Goal: Contribute content

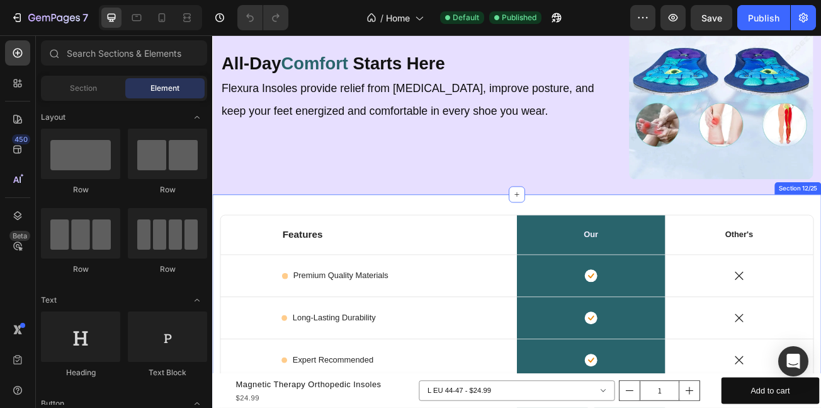
scroll to position [3553, 0]
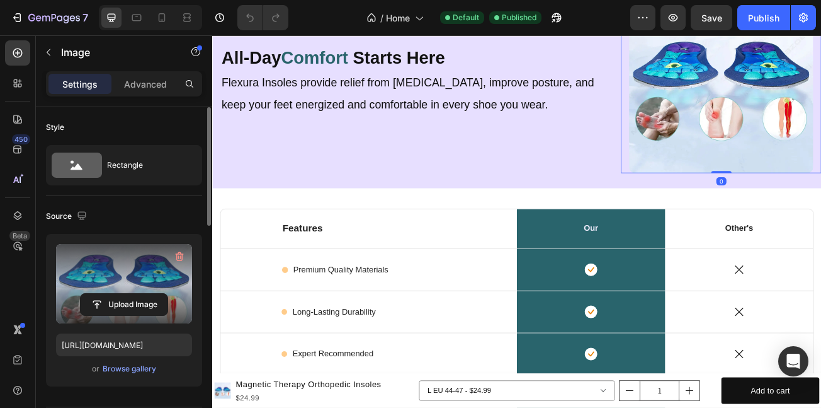
click at [133, 277] on label at bounding box center [124, 283] width 136 height 79
click at [133, 294] on input "file" at bounding box center [124, 304] width 87 height 21
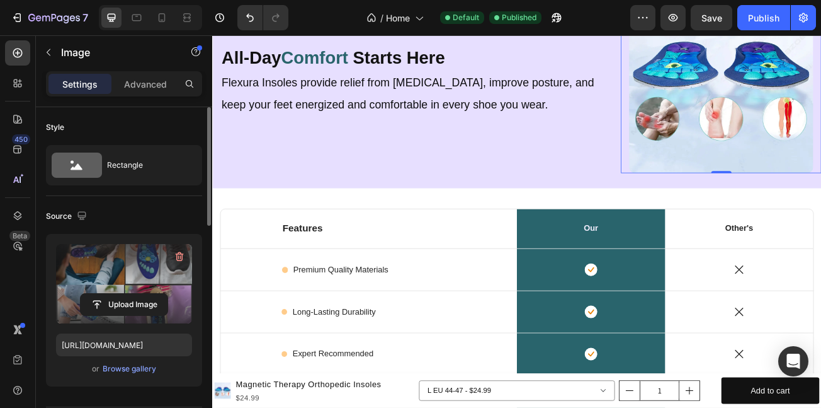
type input "[URL][DOMAIN_NAME]"
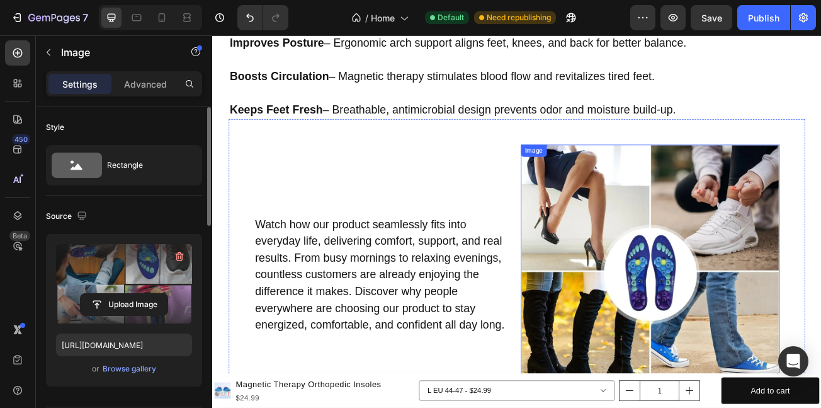
scroll to position [4921, 0]
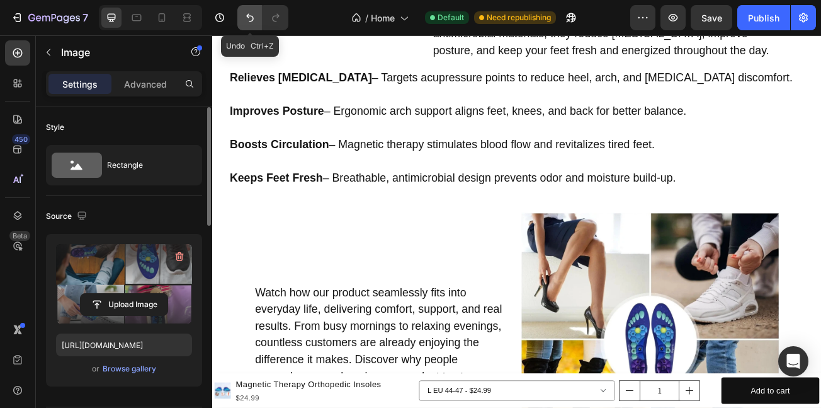
click at [250, 13] on icon "Undo/Redo" at bounding box center [250, 17] width 13 height 13
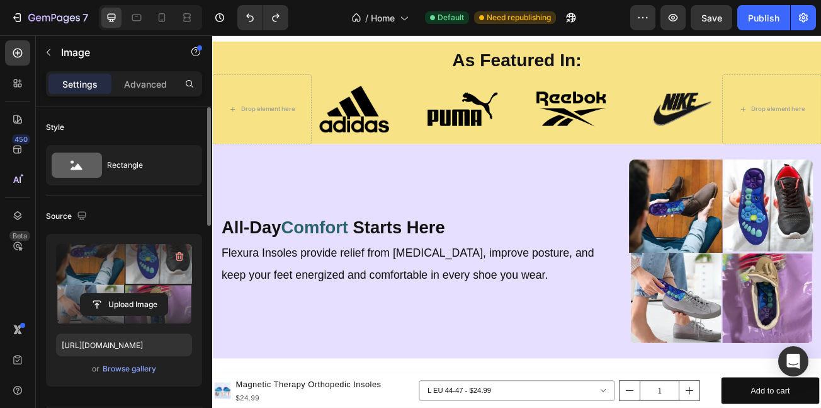
scroll to position [3460, 0]
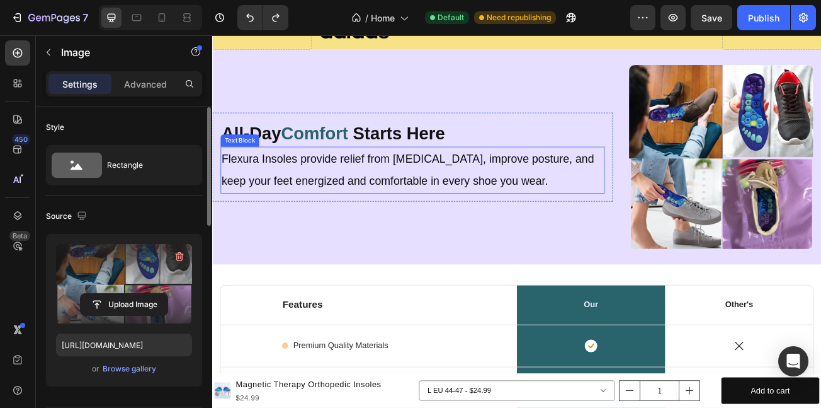
click at [639, 186] on p "Flexura Insoles provide relief from [MEDICAL_DATA], improve posture, and keep y…" at bounding box center [461, 201] width 474 height 55
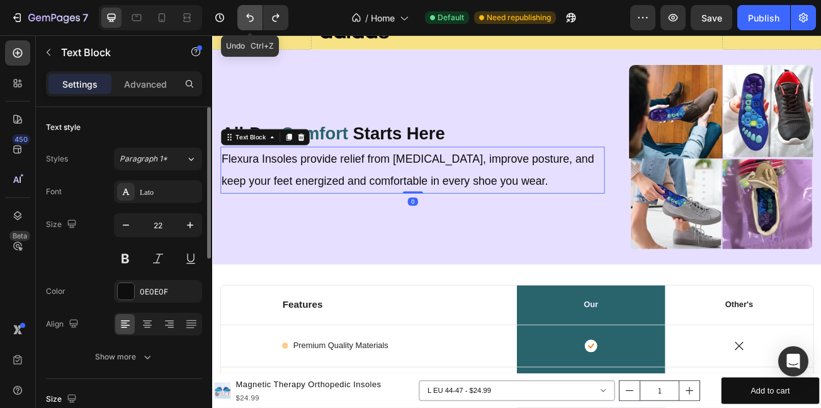
click at [253, 13] on icon "Undo/Redo" at bounding box center [250, 17] width 13 height 13
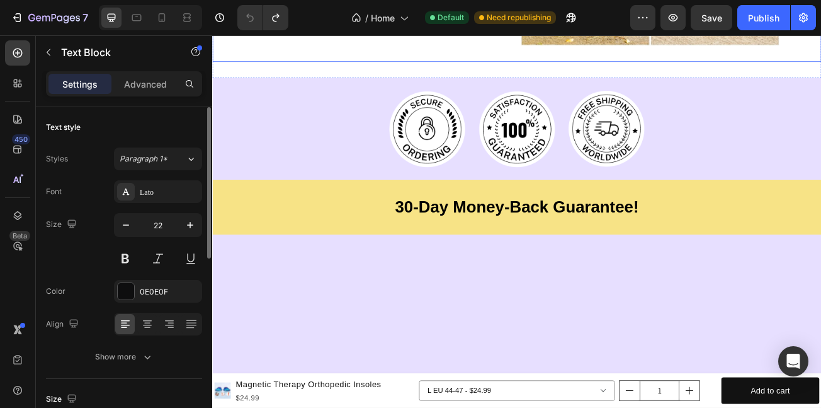
scroll to position [5451, 0]
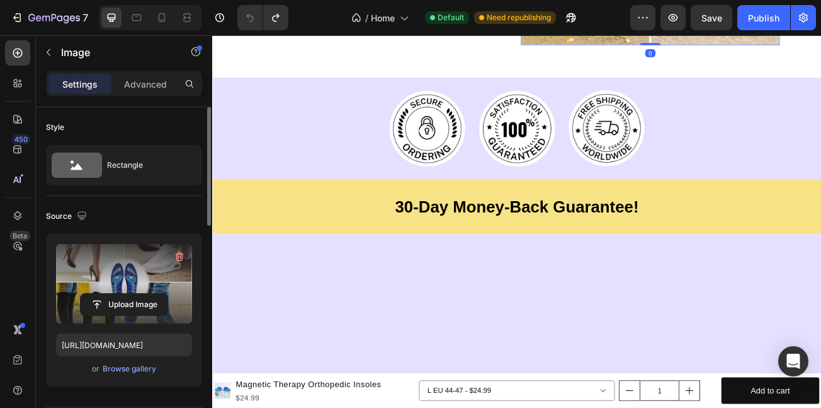
click at [126, 290] on label at bounding box center [124, 283] width 136 height 79
click at [126, 294] on input "file" at bounding box center [124, 304] width 87 height 21
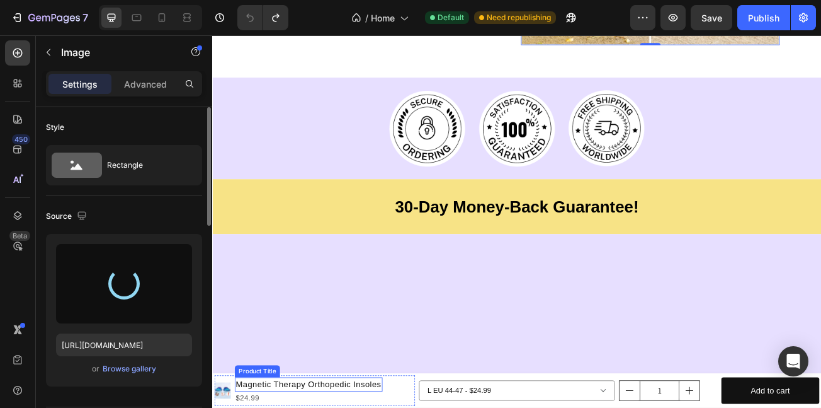
type input "[URL][DOMAIN_NAME]"
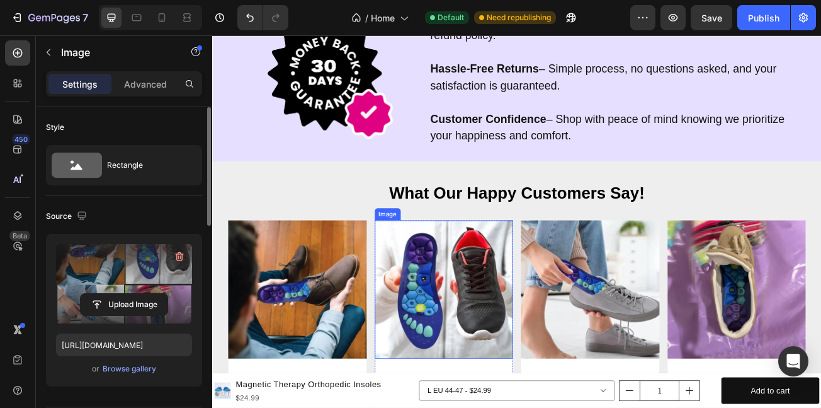
scroll to position [5980, 0]
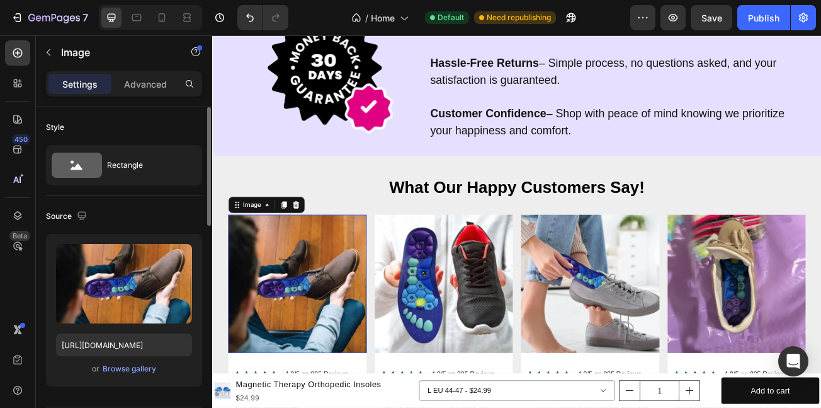
click at [324, 384] on img at bounding box center [318, 344] width 172 height 172
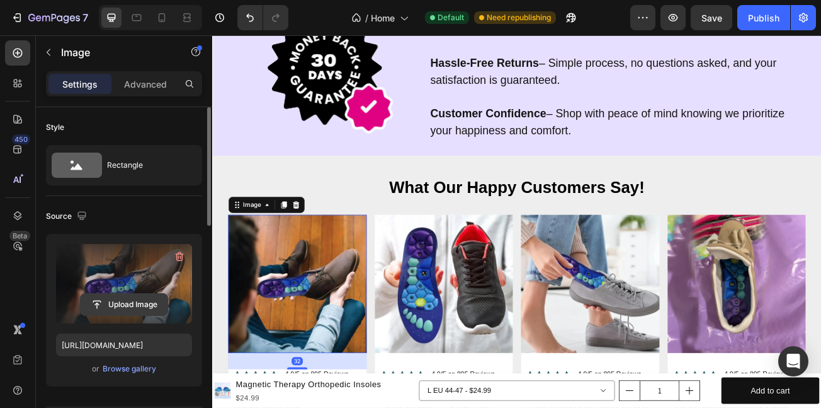
click at [125, 311] on input "file" at bounding box center [124, 304] width 87 height 21
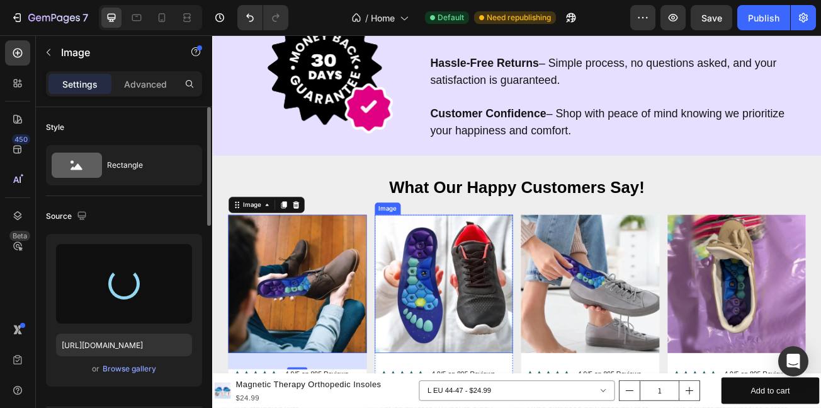
type input "[URL][DOMAIN_NAME]"
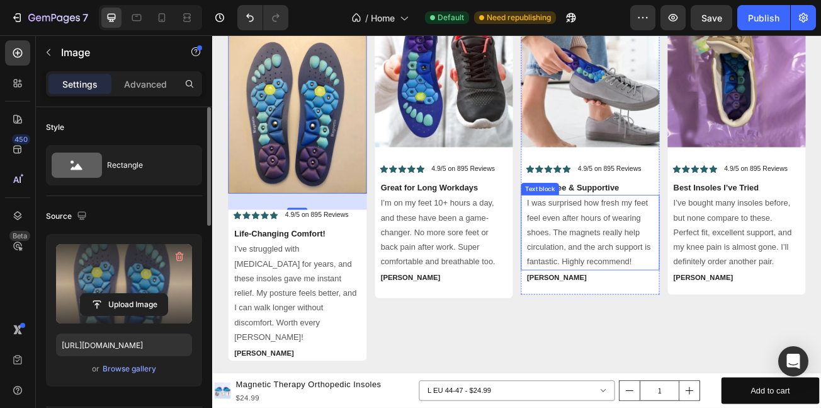
scroll to position [6232, 0]
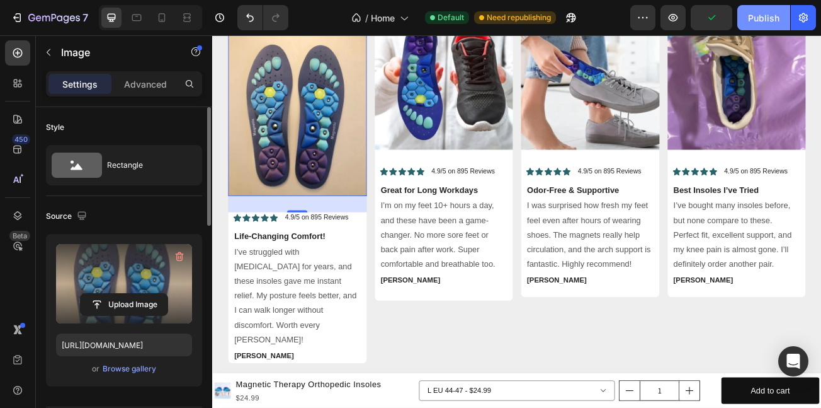
click at [762, 16] on div "Publish" at bounding box center [763, 17] width 31 height 13
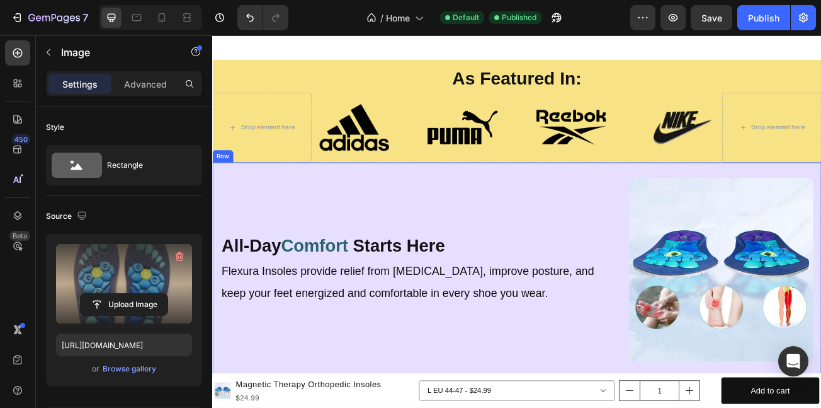
scroll to position [3250, 0]
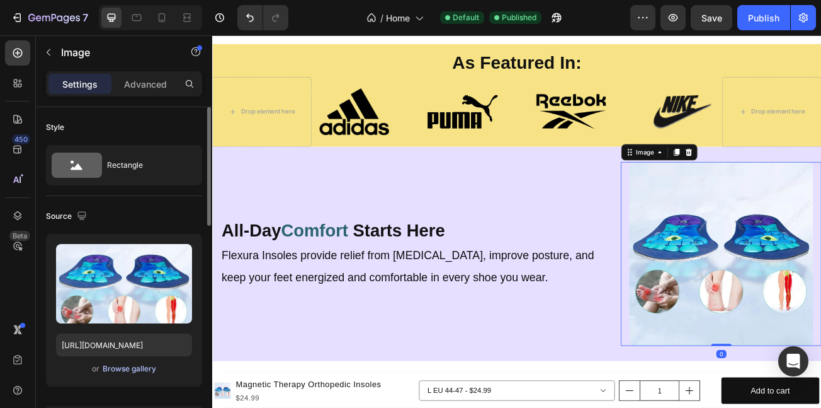
click at [122, 368] on div "Browse gallery" at bounding box center [130, 368] width 54 height 11
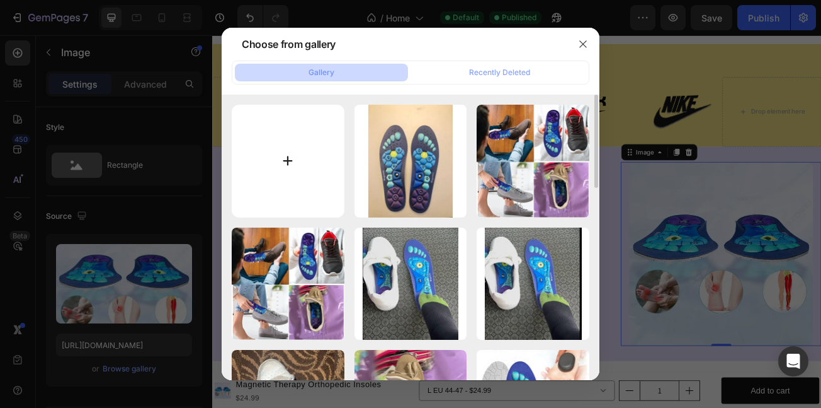
click at [266, 183] on input "file" at bounding box center [288, 161] width 113 height 113
type input "C:\fakepath\Namnlos_design_60d5a5f0-3439-4dea-8e00-8feafd50a0a7.png"
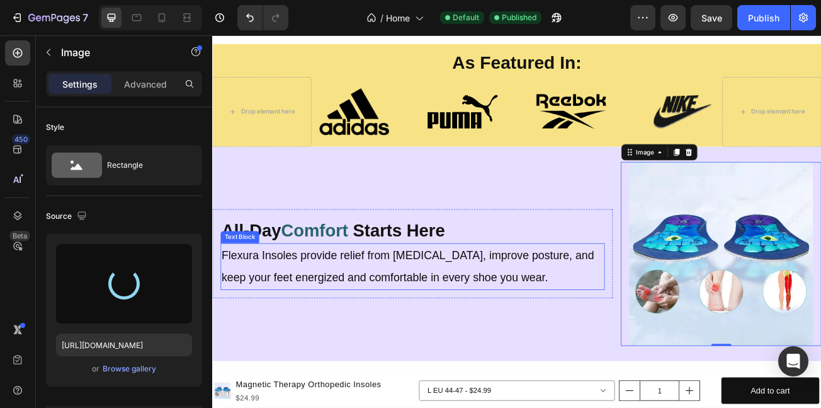
type input "https://cdn.shopify.com/s/files/1/0710/4669/3031/files/gempages_581287367915078…"
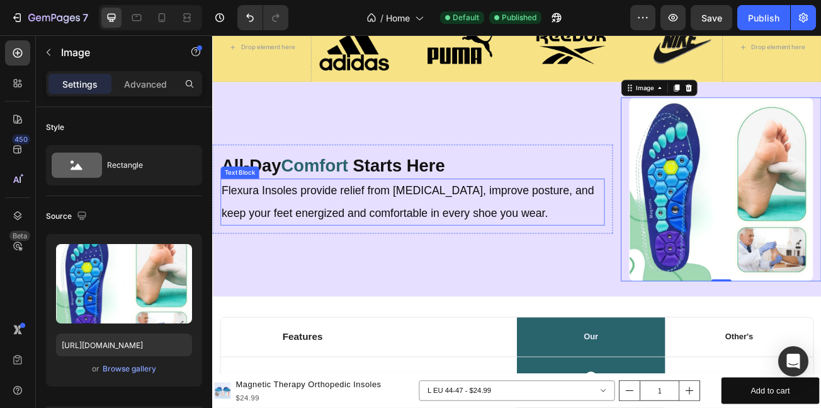
scroll to position [3334, 0]
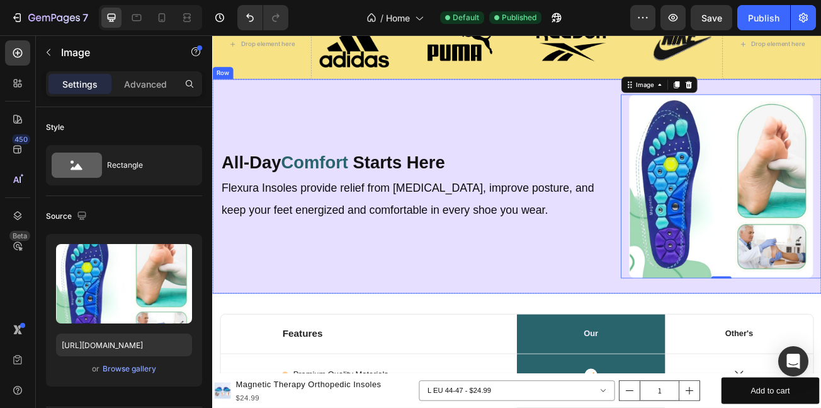
click at [589, 336] on div "All-Day Comfort Starts Here Heading Flexura Insoles provide relief from foot pa…" at bounding box center [460, 222] width 497 height 228
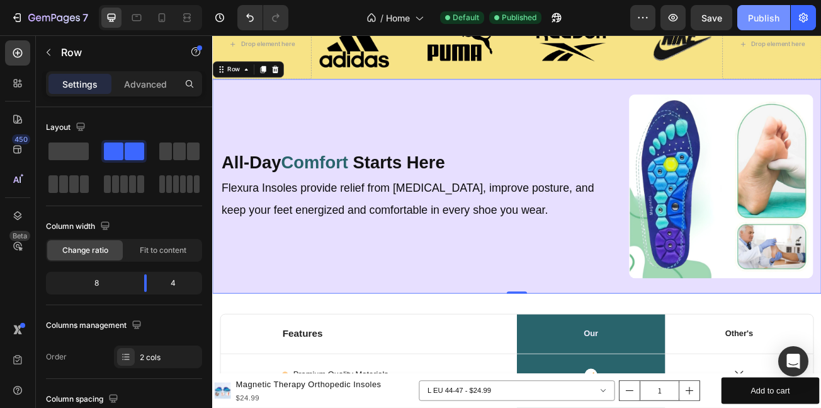
click at [767, 13] on div "Publish" at bounding box center [763, 17] width 31 height 13
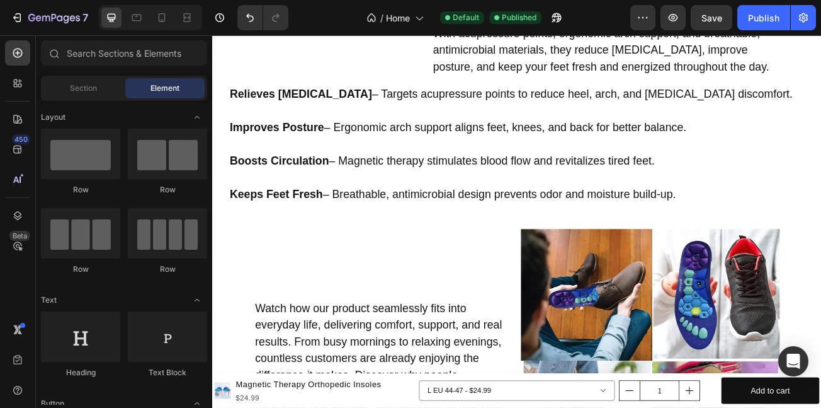
scroll to position [4960, 0]
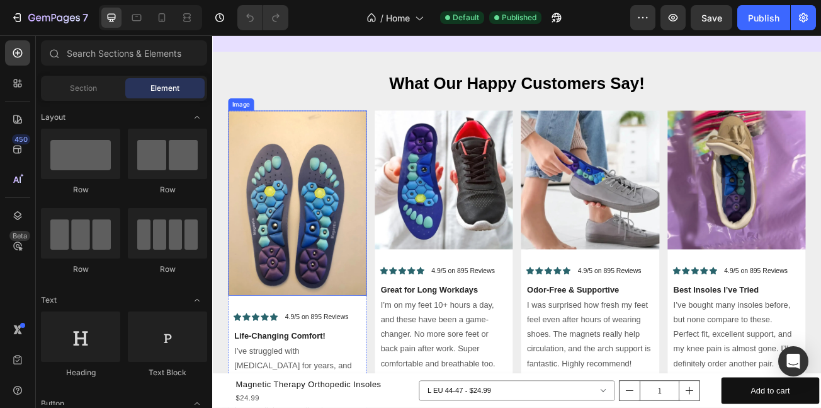
scroll to position [4906, 0]
click at [340, 258] on img at bounding box center [318, 243] width 172 height 229
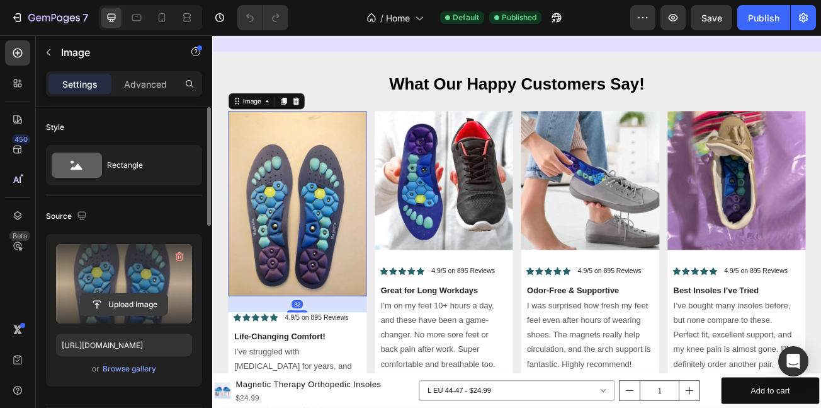
click at [110, 301] on input "file" at bounding box center [124, 304] width 87 height 21
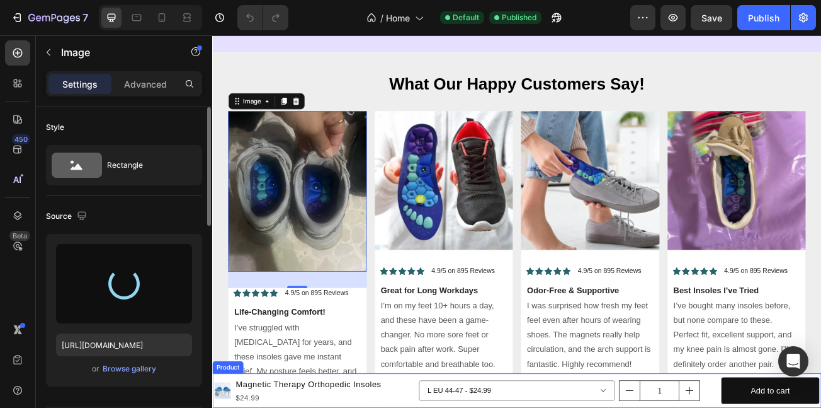
type input "[URL][DOMAIN_NAME]"
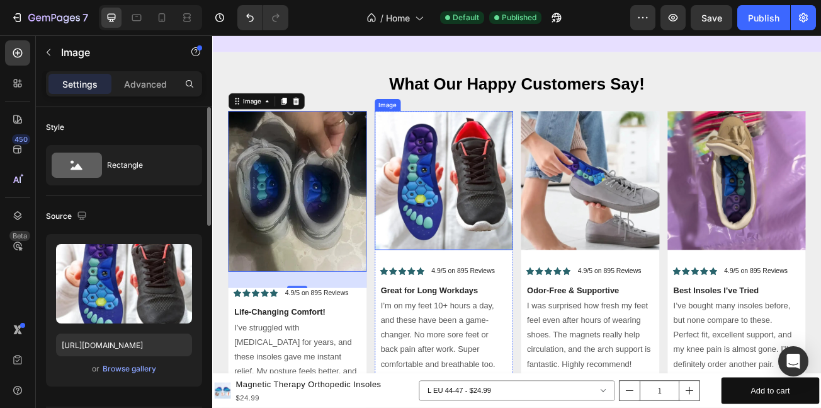
click at [528, 241] on img at bounding box center [500, 215] width 172 height 172
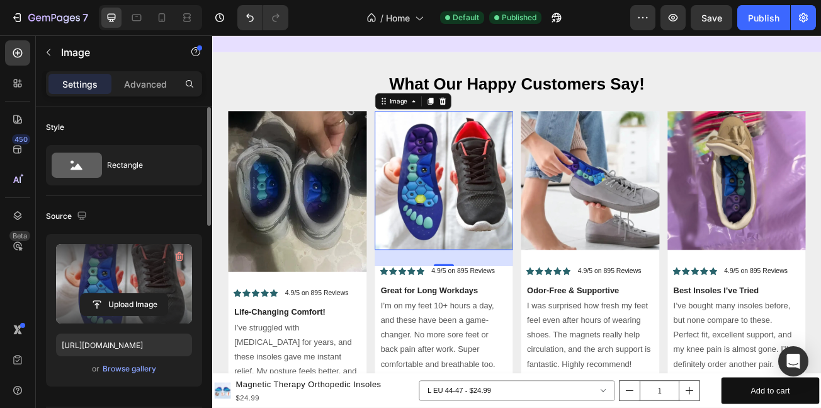
click at [123, 287] on label at bounding box center [124, 283] width 136 height 79
click at [123, 294] on input "file" at bounding box center [124, 304] width 87 height 21
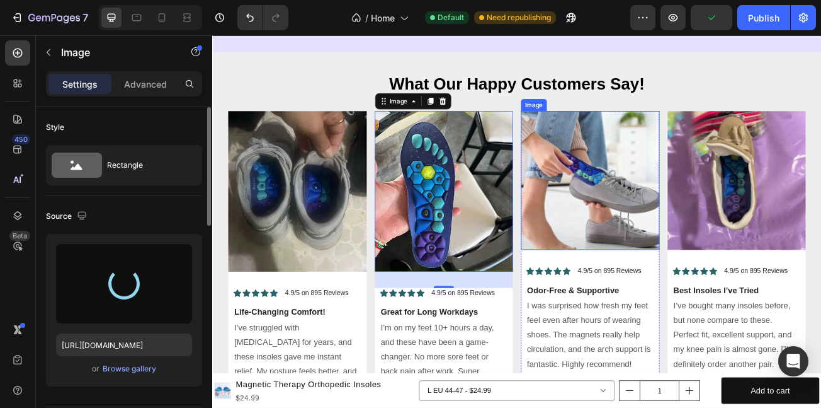
type input "[URL][DOMAIN_NAME]"
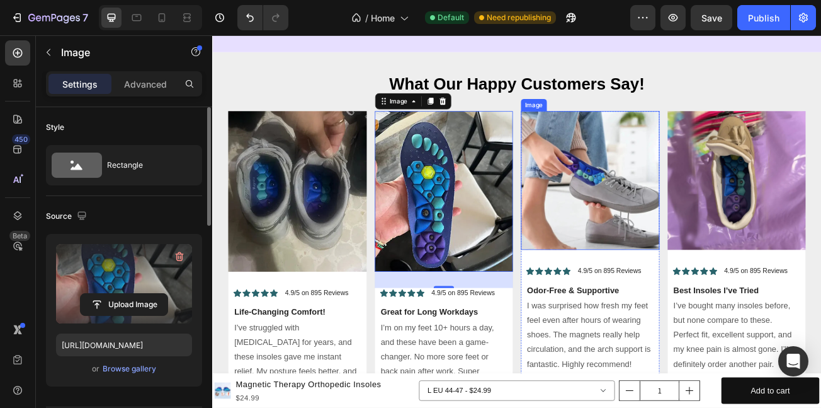
click at [678, 232] on img at bounding box center [681, 215] width 172 height 172
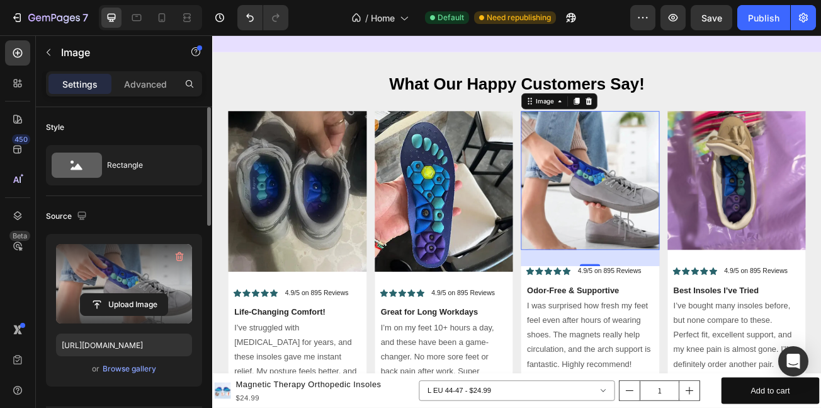
click at [125, 281] on label at bounding box center [124, 283] width 136 height 79
click at [125, 294] on input "file" at bounding box center [124, 304] width 87 height 21
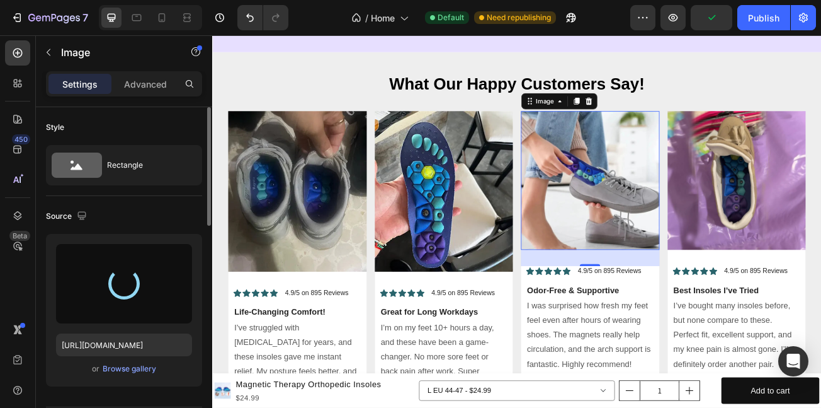
type input "[URL][DOMAIN_NAME]"
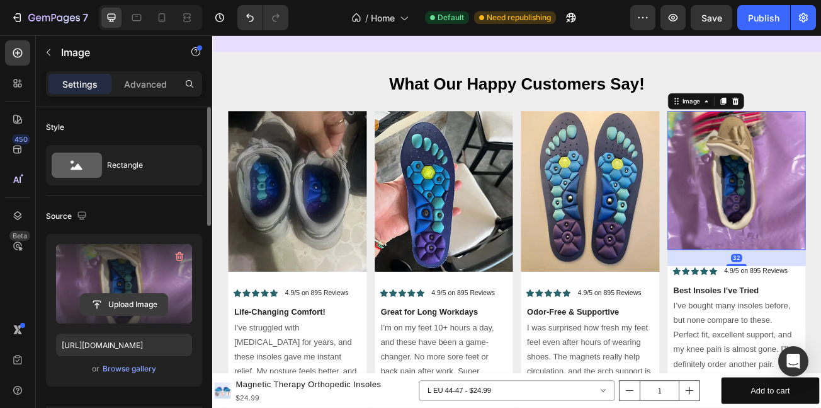
click at [107, 300] on input "file" at bounding box center [124, 304] width 87 height 21
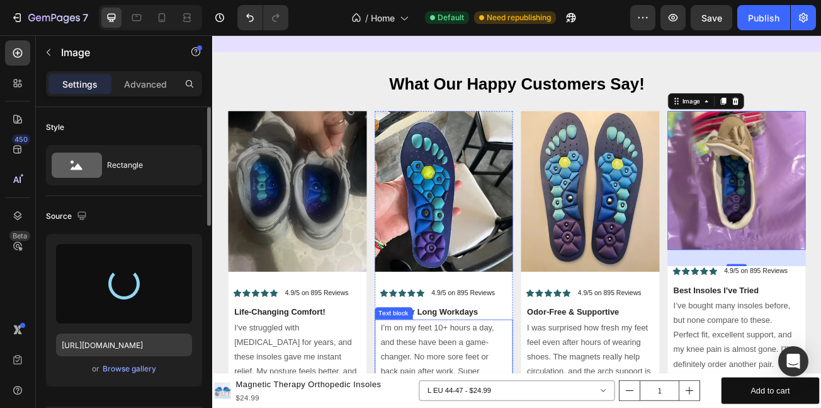
type input "[URL][DOMAIN_NAME]"
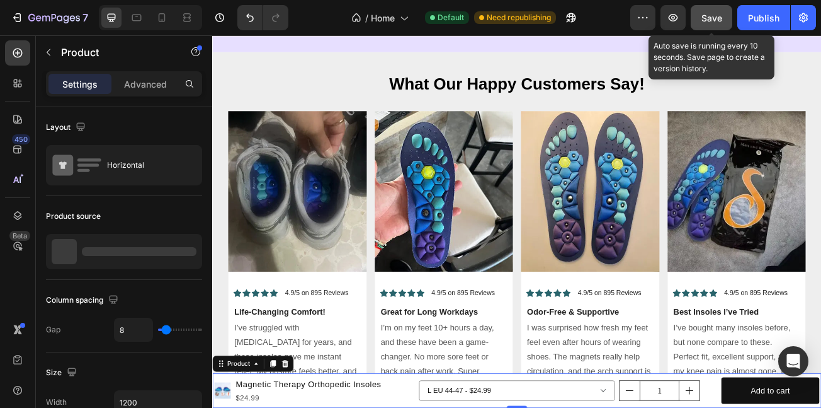
click at [715, 11] on div "Save" at bounding box center [712, 17] width 21 height 13
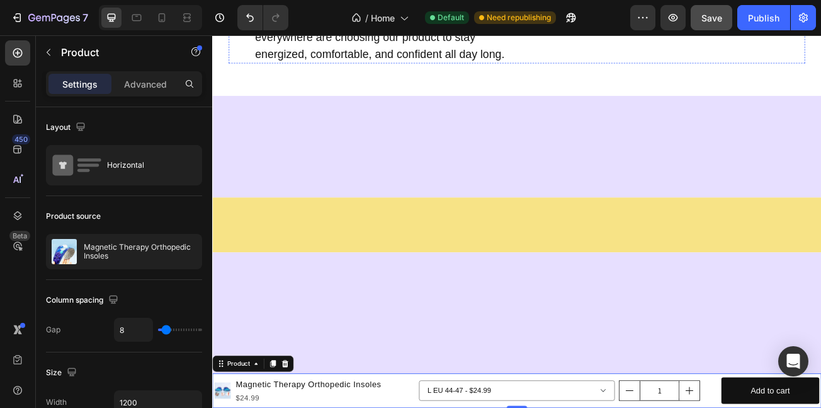
scroll to position [4054, 0]
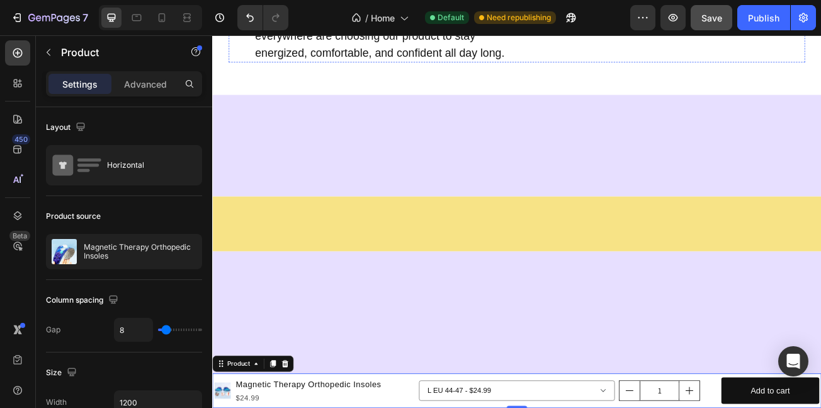
drag, startPoint x: 739, startPoint y: 292, endPoint x: 534, endPoint y: 331, distance: 208.5
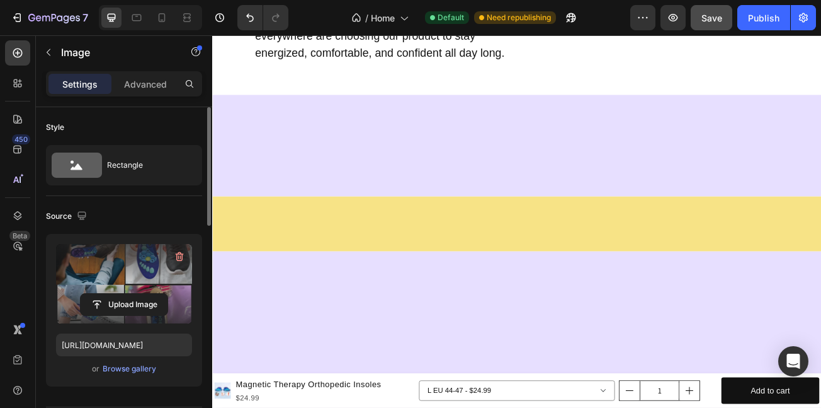
click at [142, 281] on label at bounding box center [124, 283] width 136 height 79
click at [142, 294] on input "file" at bounding box center [124, 304] width 87 height 21
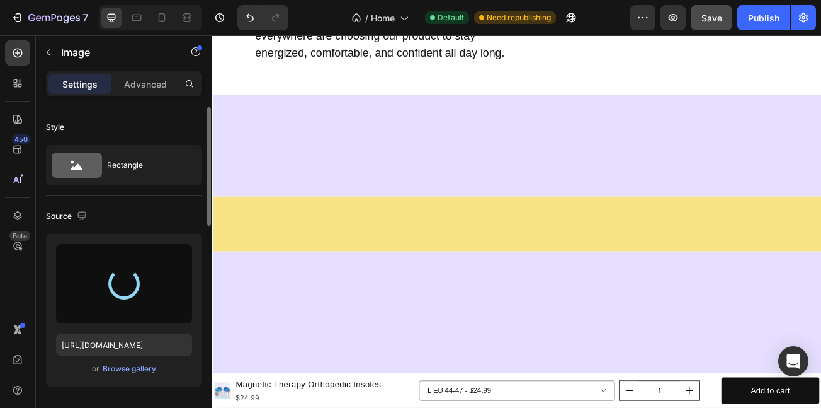
type input "[URL][DOMAIN_NAME]"
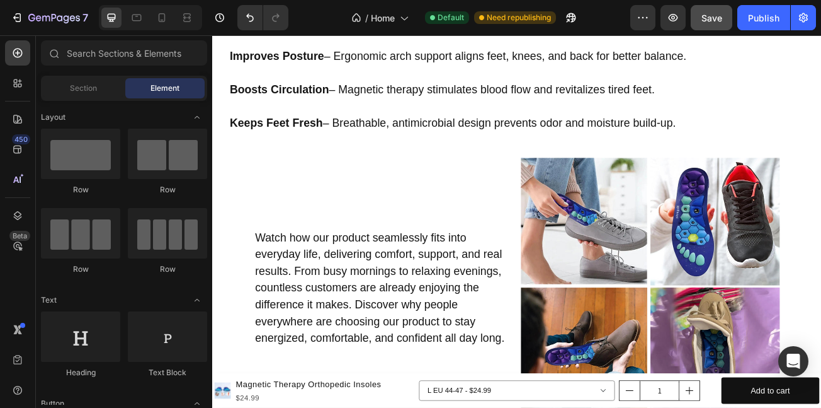
scroll to position [4075, 0]
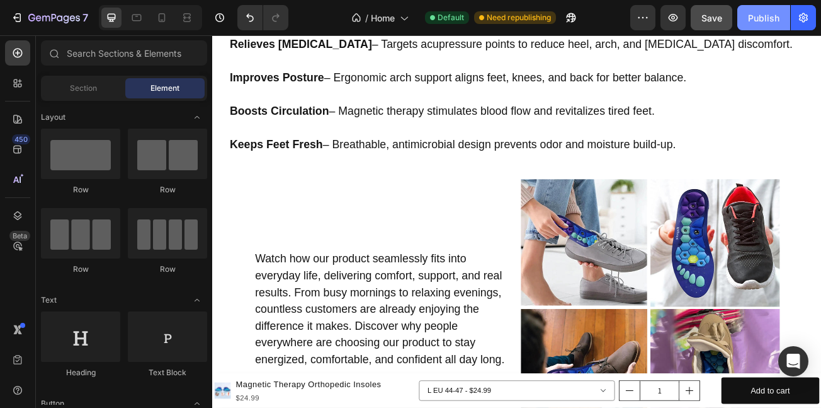
click at [755, 13] on div "Publish" at bounding box center [763, 17] width 31 height 13
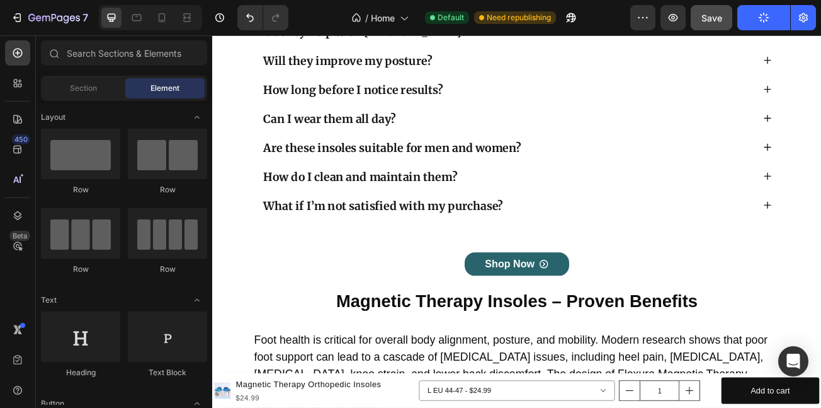
scroll to position [6041, 0]
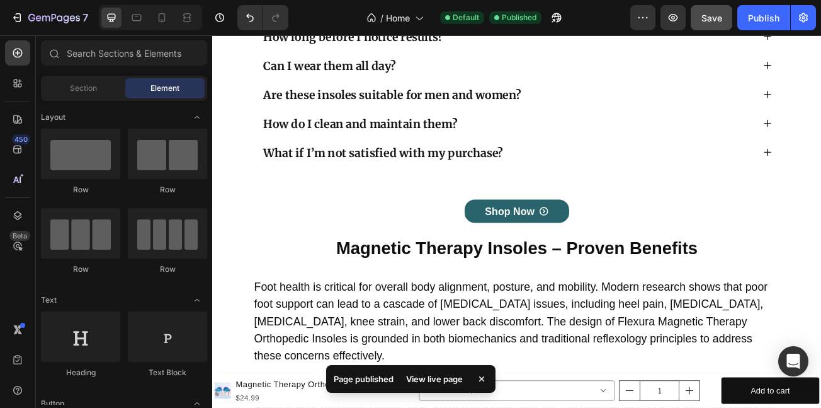
click at [435, 378] on div "View live page" at bounding box center [435, 379] width 72 height 18
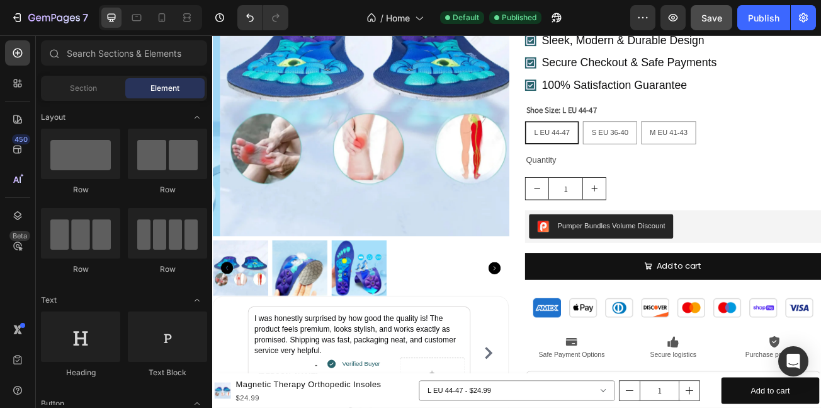
scroll to position [1346, 0]
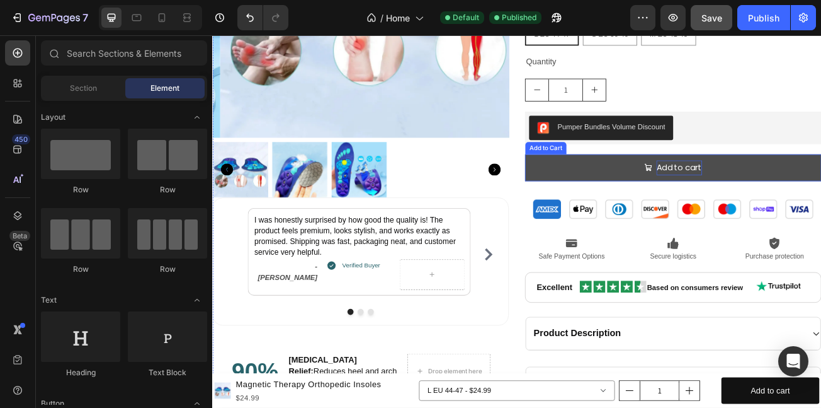
click at [784, 201] on div "Add to cart" at bounding box center [791, 199] width 57 height 18
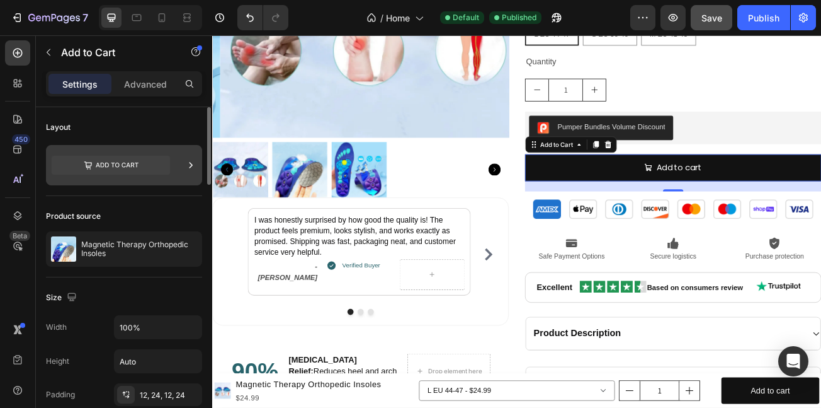
click at [148, 166] on icon at bounding box center [111, 165] width 118 height 19
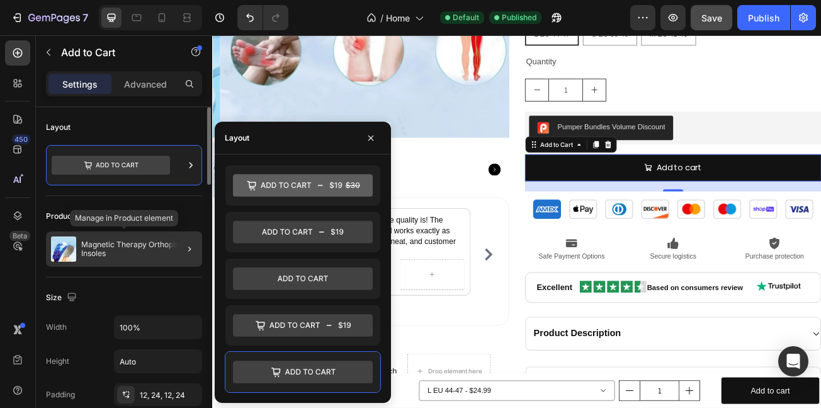
click at [146, 249] on p "Magnetic Therapy Orthopedic Insoles" at bounding box center [139, 249] width 116 height 18
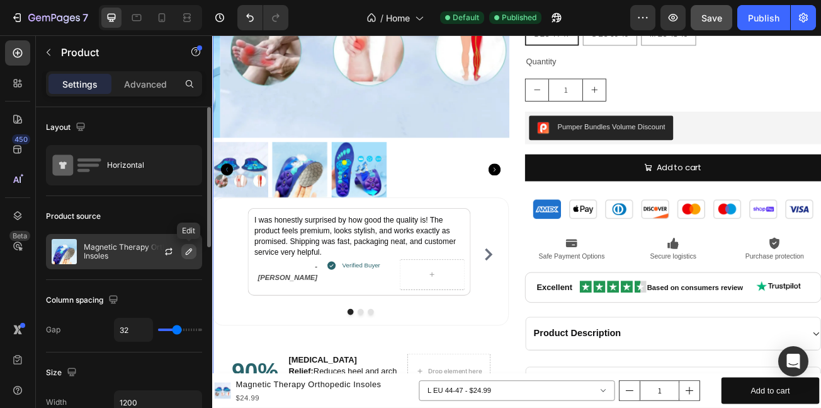
click at [188, 251] on icon "button" at bounding box center [189, 251] width 10 height 10
click at [188, 251] on icon "button" at bounding box center [189, 251] width 6 height 6
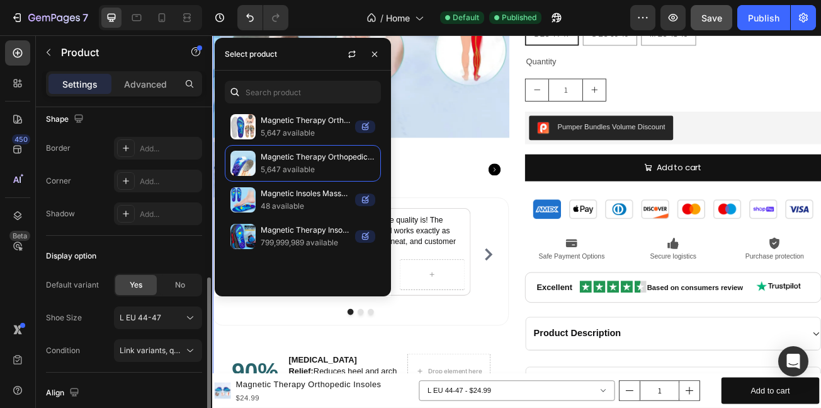
scroll to position [515, 0]
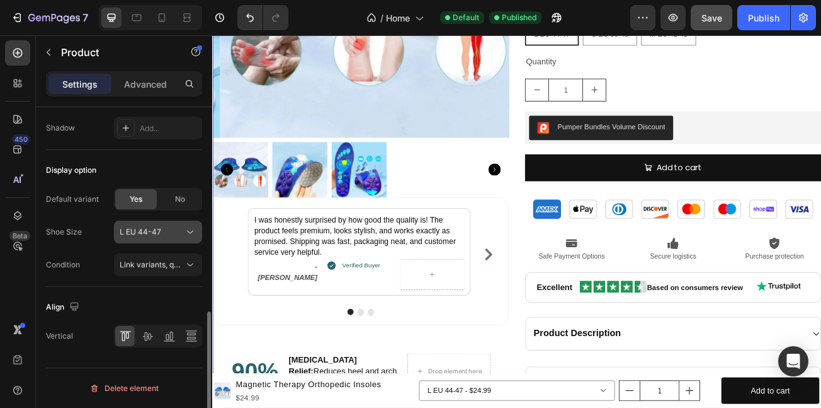
click at [178, 239] on button "L EU 44-47" at bounding box center [158, 231] width 88 height 23
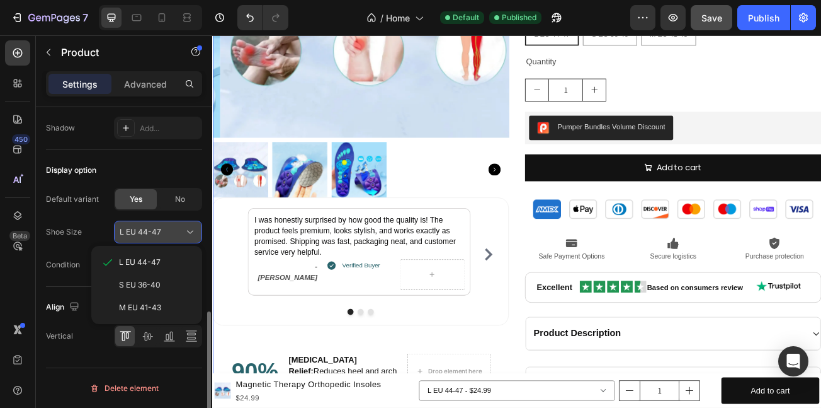
click at [181, 237] on div "L EU 44-47" at bounding box center [158, 232] width 77 height 13
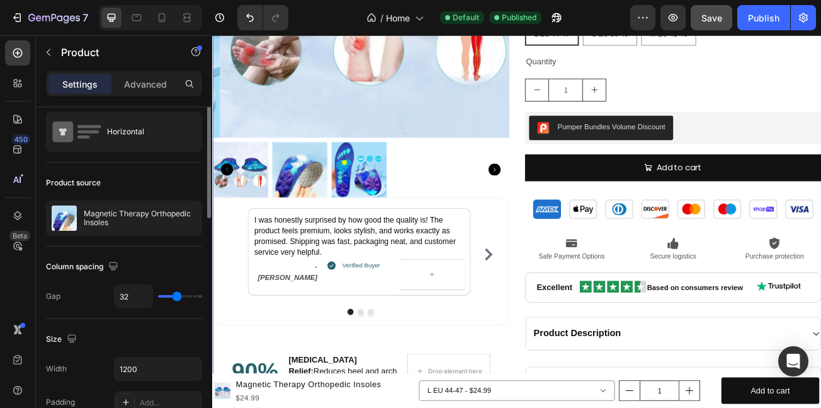
scroll to position [0, 0]
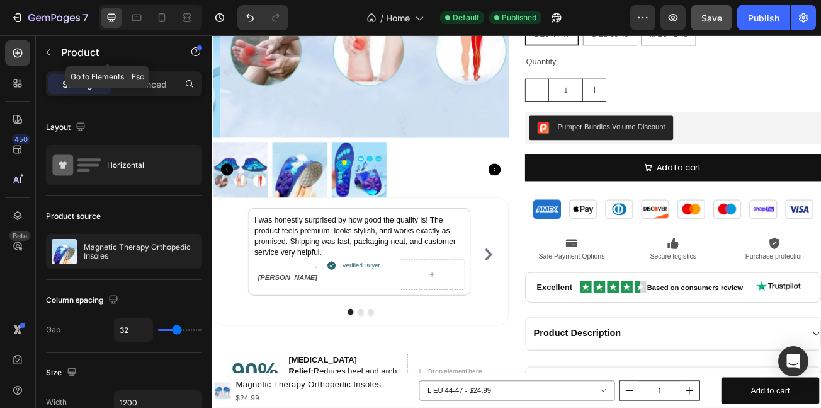
click at [151, 70] on div "Product" at bounding box center [108, 53] width 144 height 36
click at [153, 81] on p "Advanced" at bounding box center [145, 83] width 43 height 13
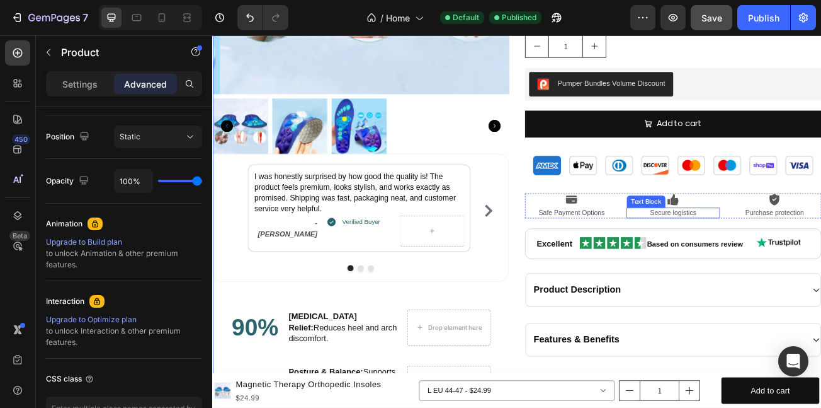
scroll to position [1388, 0]
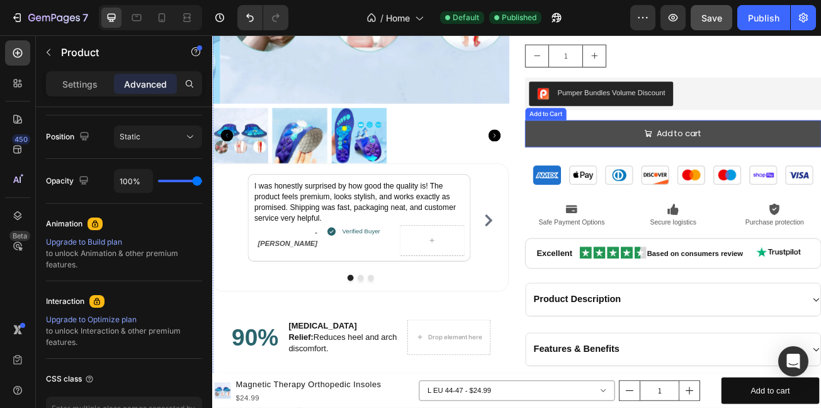
click at [675, 143] on button "Add to cart" at bounding box center [784, 156] width 368 height 33
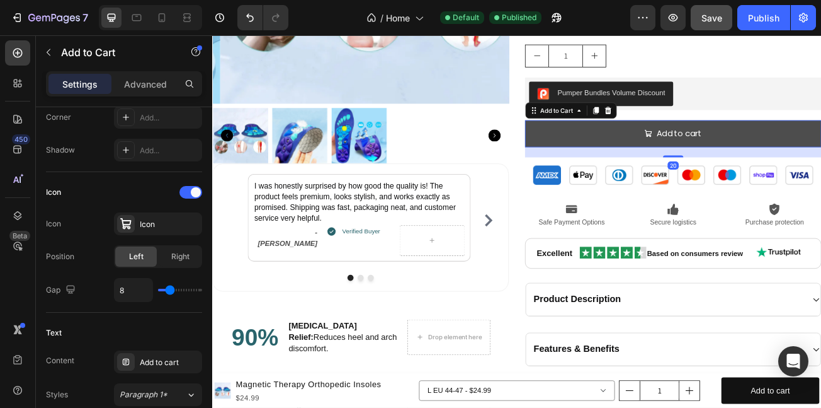
scroll to position [0, 0]
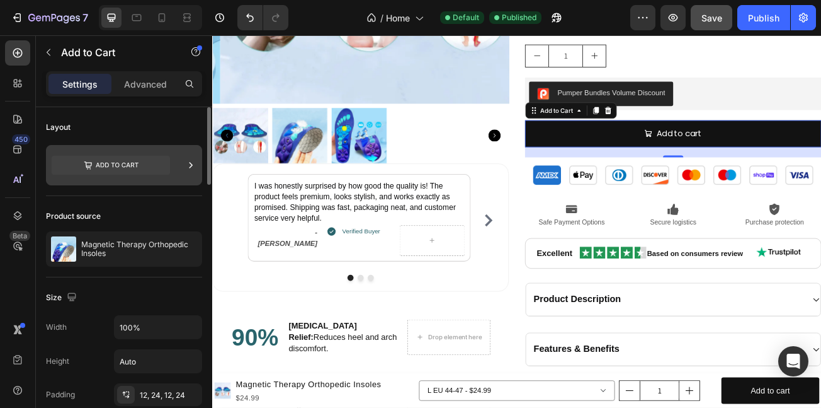
click at [108, 161] on icon at bounding box center [111, 165] width 118 height 19
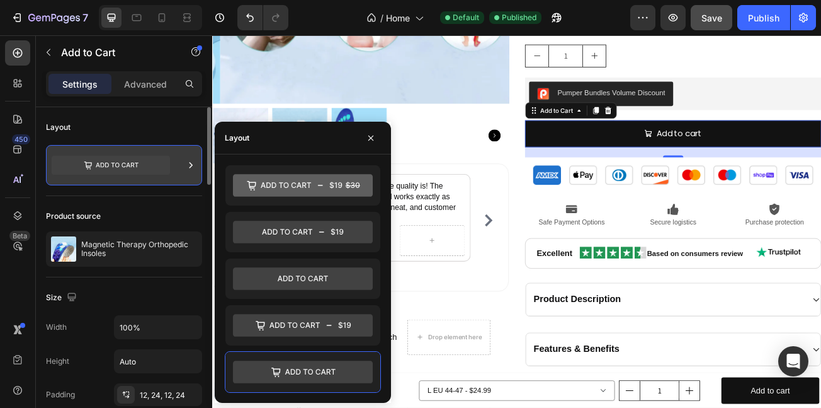
click at [108, 161] on icon at bounding box center [111, 165] width 118 height 19
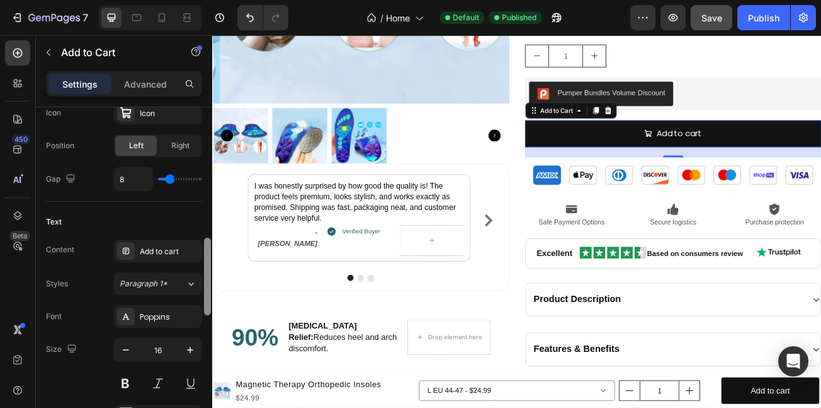
scroll to position [571, 0]
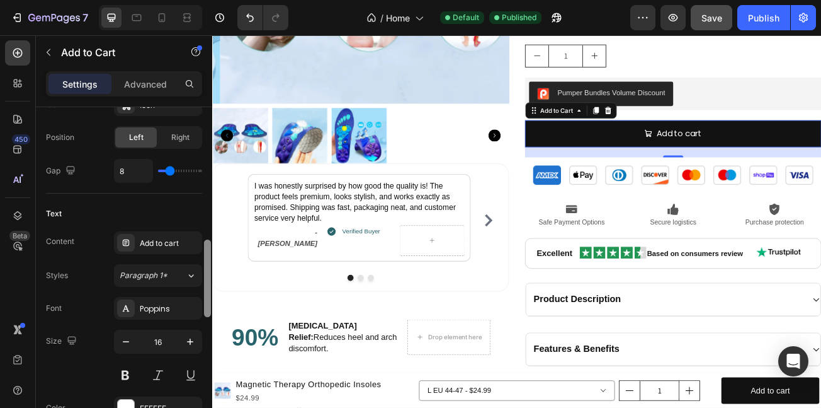
drag, startPoint x: 205, startPoint y: 157, endPoint x: 207, endPoint y: 290, distance: 132.9
click at [207, 290] on div at bounding box center [207, 277] width 7 height 77
click at [171, 243] on div "Add to cart" at bounding box center [169, 242] width 59 height 11
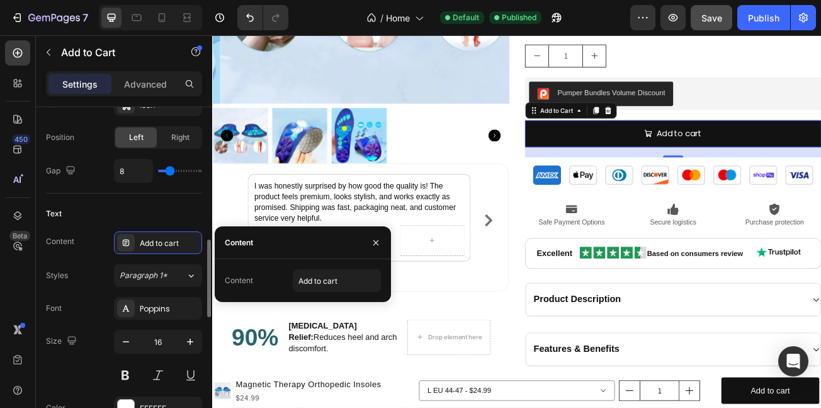
click at [114, 207] on div "Text" at bounding box center [124, 213] width 156 height 20
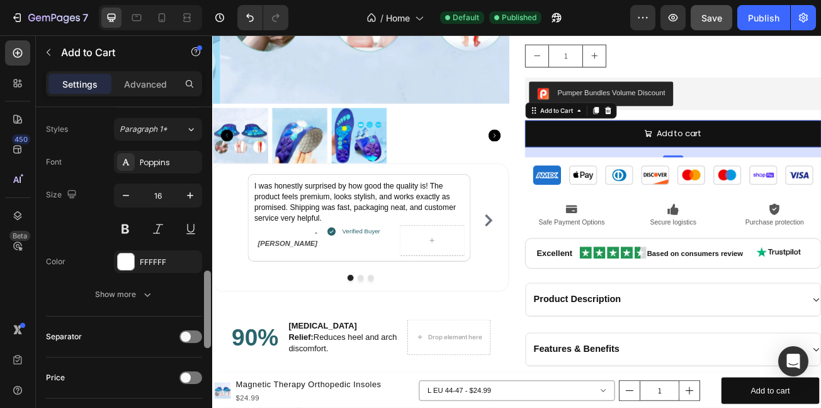
drag, startPoint x: 208, startPoint y: 260, endPoint x: 212, endPoint y: 294, distance: 34.2
click at [212, 294] on div at bounding box center [207, 273] width 9 height 336
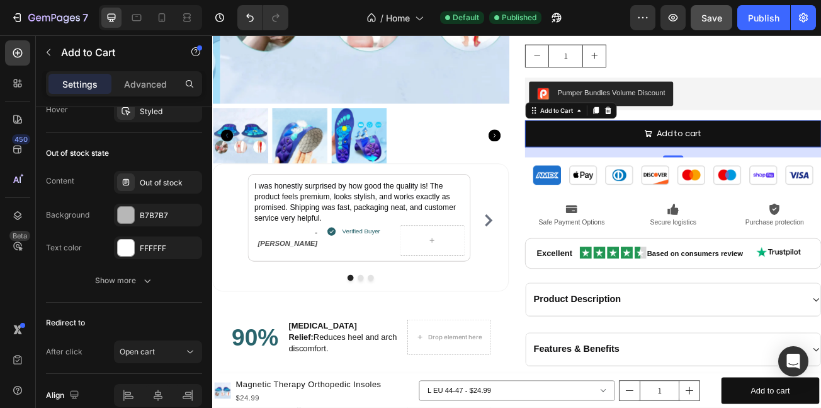
drag, startPoint x: 424, startPoint y: 329, endPoint x: 213, endPoint y: 360, distance: 213.4
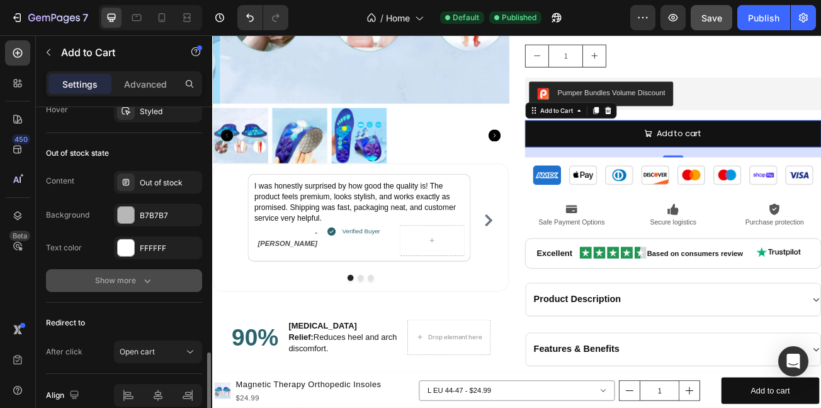
click at [137, 280] on div "Show more" at bounding box center [124, 280] width 59 height 13
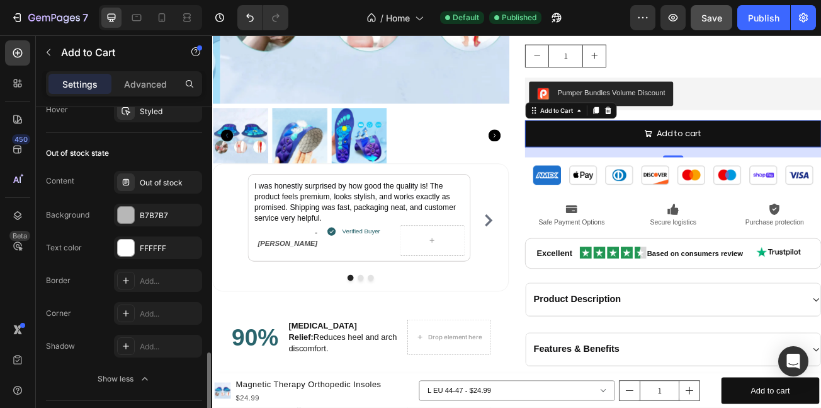
scroll to position [1211, 0]
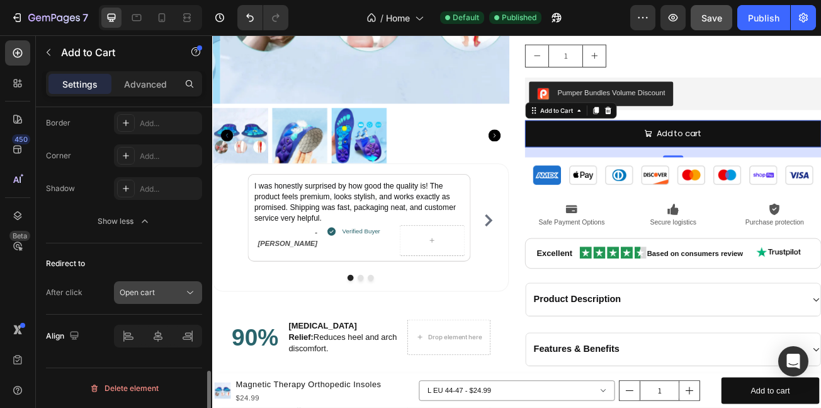
click at [161, 300] on button "Open cart" at bounding box center [158, 292] width 88 height 23
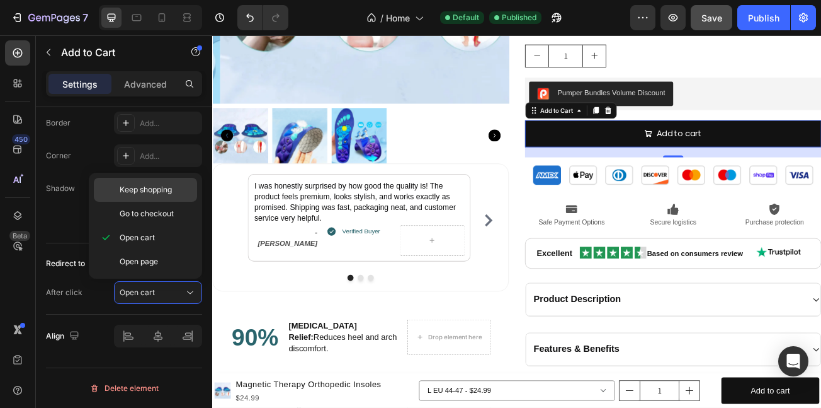
click at [172, 184] on span "Keep shopping" at bounding box center [146, 189] width 52 height 11
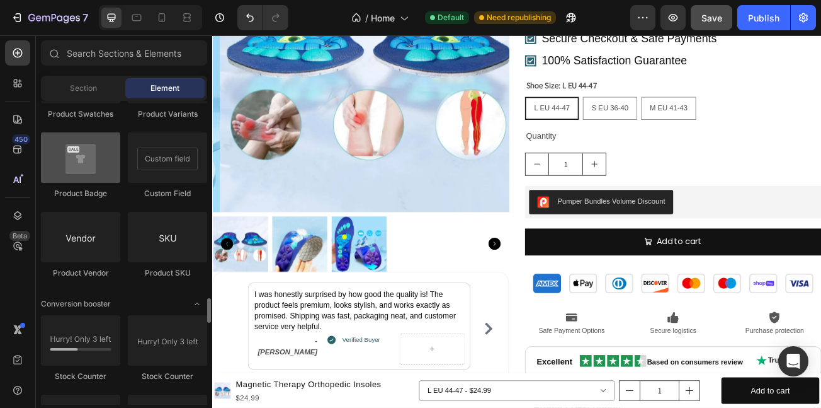
scroll to position [2322, 0]
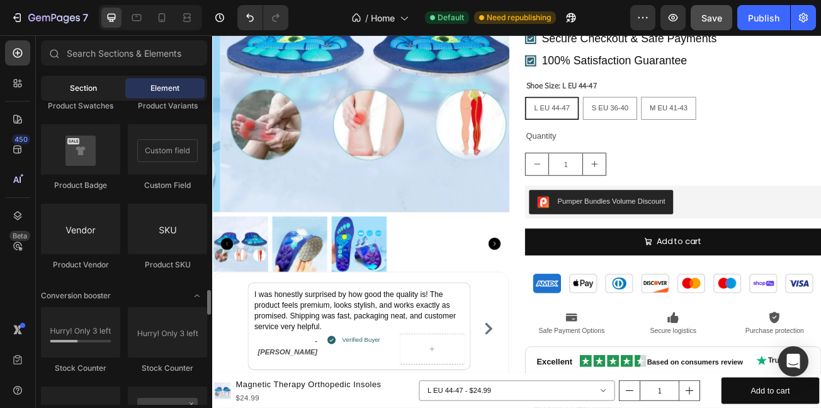
click at [64, 82] on div "Section" at bounding box center [82, 88] width 79 height 20
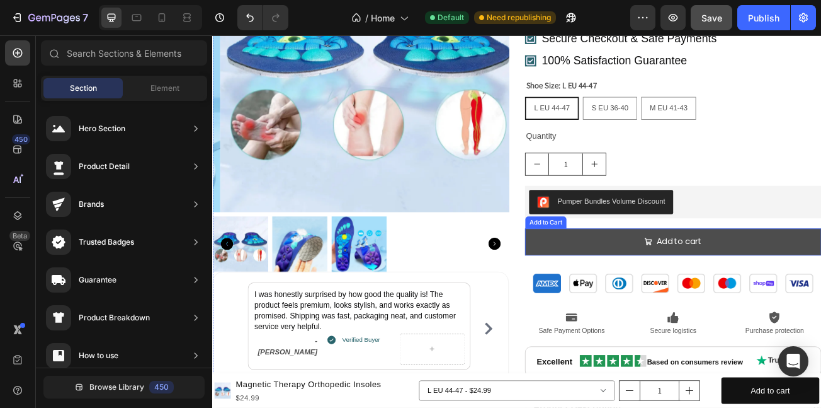
click at [668, 292] on button "Add to cart" at bounding box center [784, 291] width 368 height 33
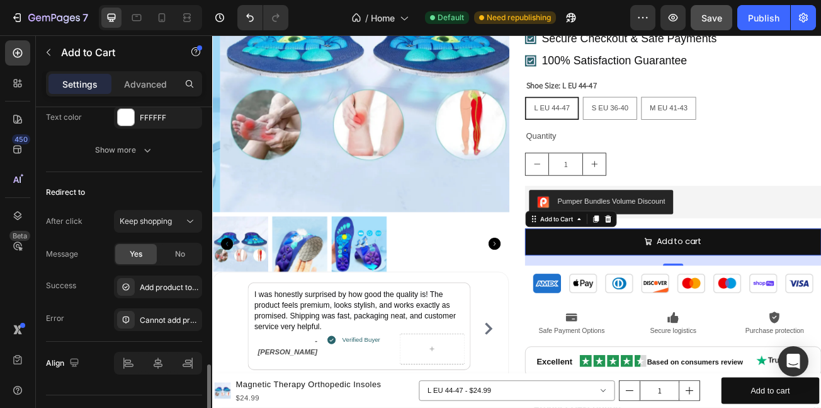
scroll to position [1211, 0]
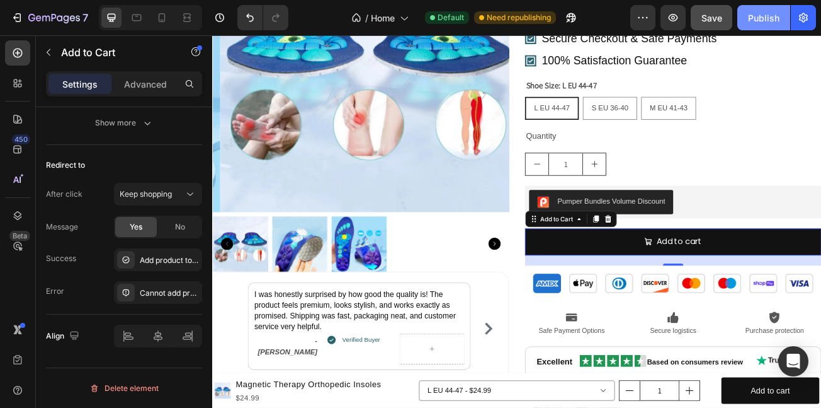
click at [757, 16] on div "Publish" at bounding box center [763, 17] width 31 height 13
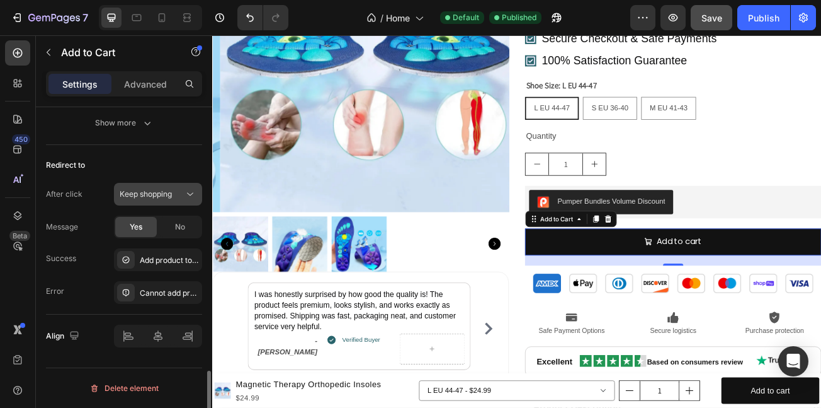
click at [171, 196] on span "Keep shopping" at bounding box center [146, 193] width 52 height 9
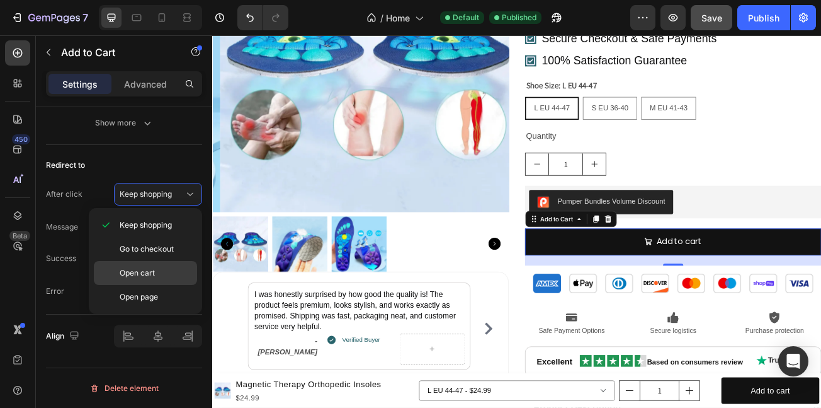
click at [119, 285] on div "Open cart" at bounding box center [145, 297] width 103 height 24
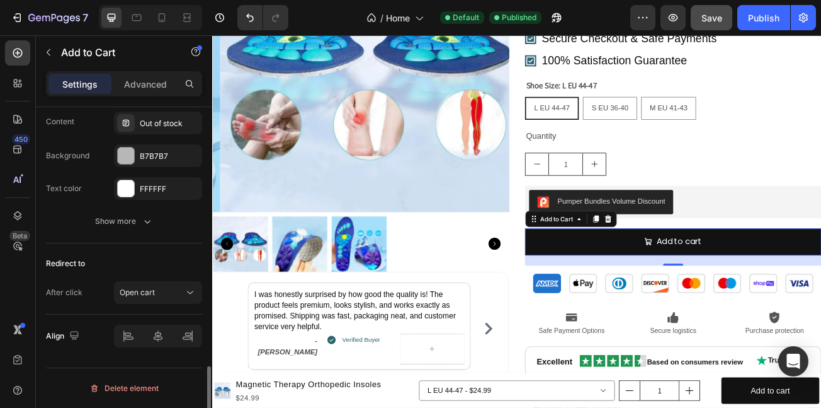
scroll to position [1113, 0]
click at [169, 125] on div "Out of stock" at bounding box center [169, 123] width 59 height 11
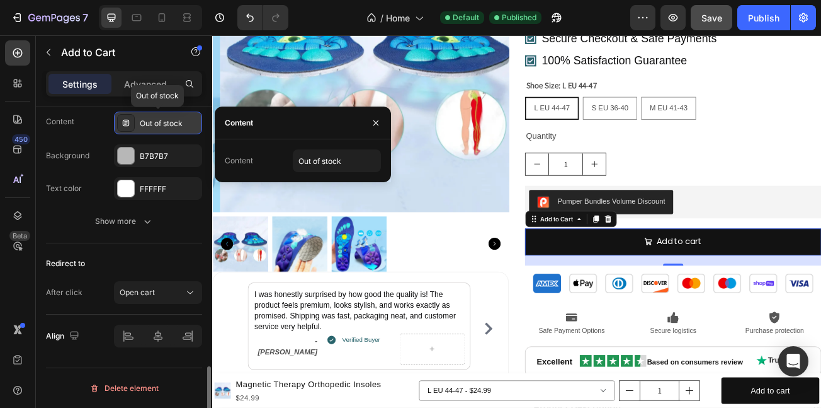
click at [170, 127] on div "Out of stock" at bounding box center [169, 123] width 59 height 11
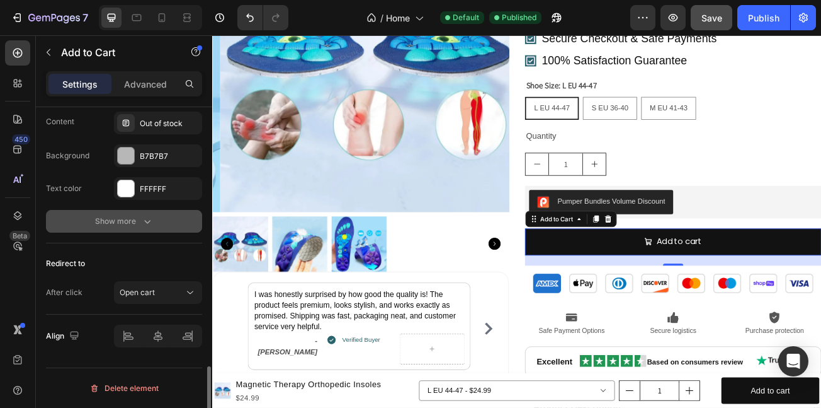
click at [130, 220] on div "Show more" at bounding box center [124, 221] width 59 height 13
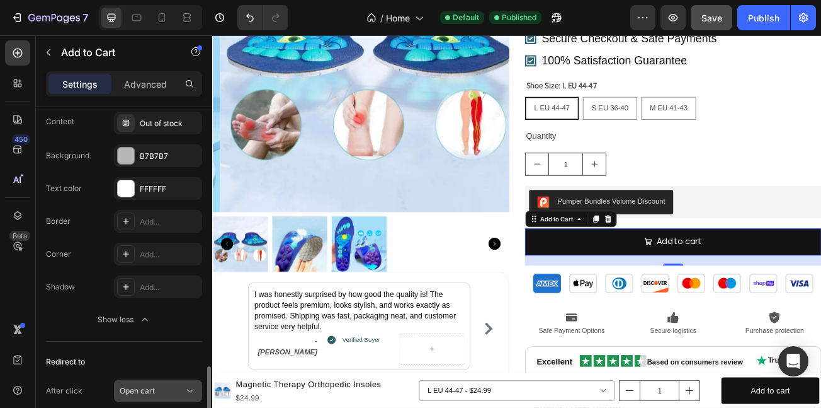
click at [165, 391] on div "Open cart" at bounding box center [152, 390] width 64 height 11
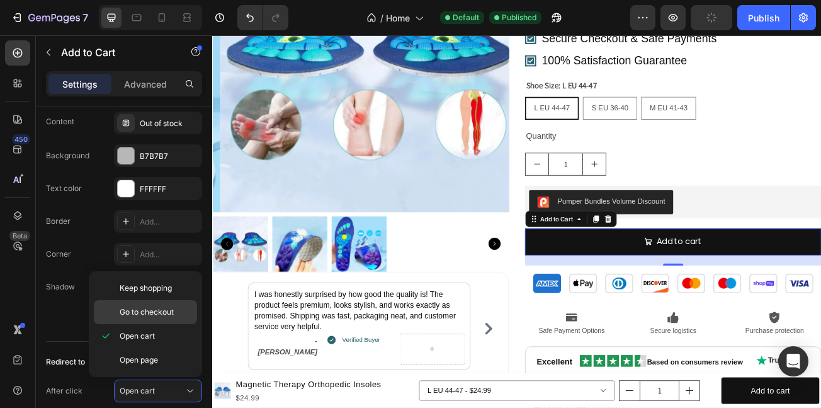
click at [158, 301] on div "Go to checkout" at bounding box center [145, 312] width 103 height 24
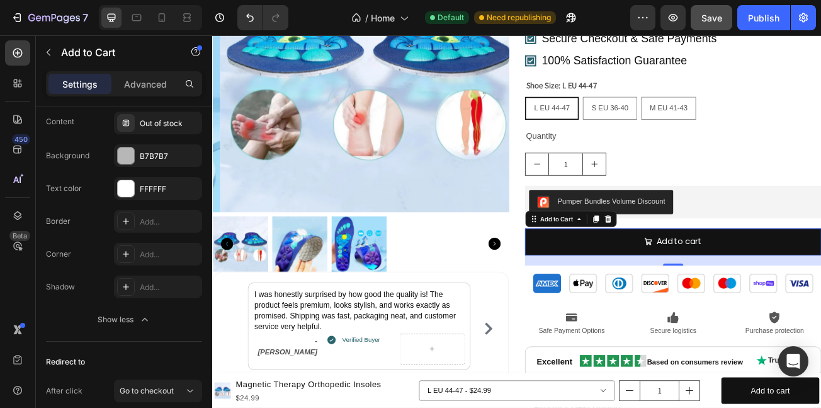
click at [707, 4] on div "7 / Home Default Need republishing Preview Save Publish" at bounding box center [410, 18] width 821 height 36
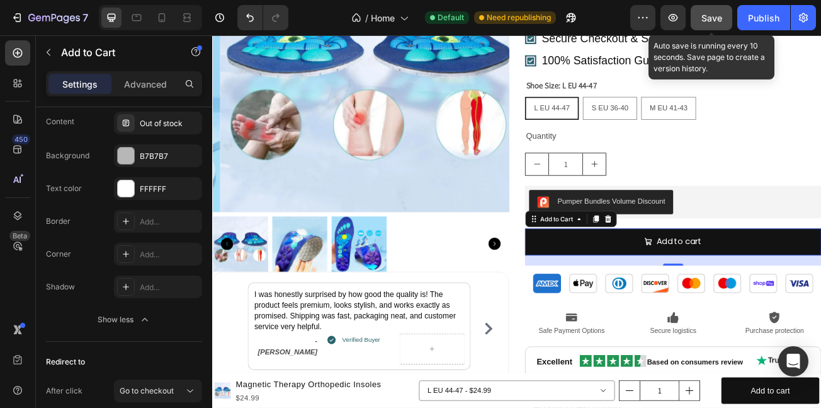
click at [714, 26] on button "Save" at bounding box center [712, 17] width 42 height 25
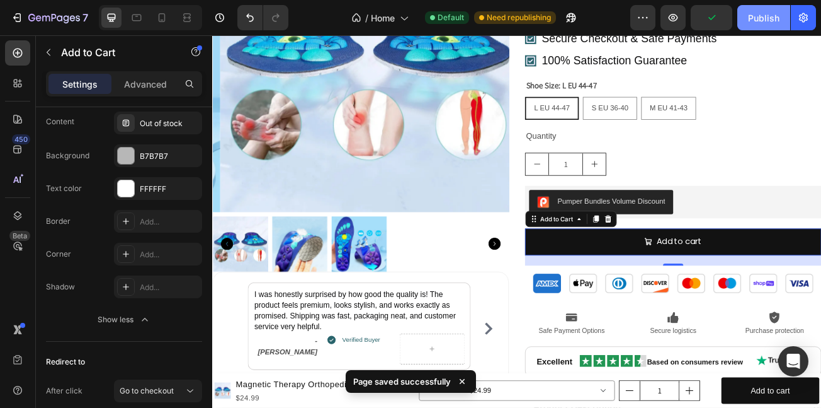
click at [758, 21] on div "Publish" at bounding box center [763, 17] width 31 height 13
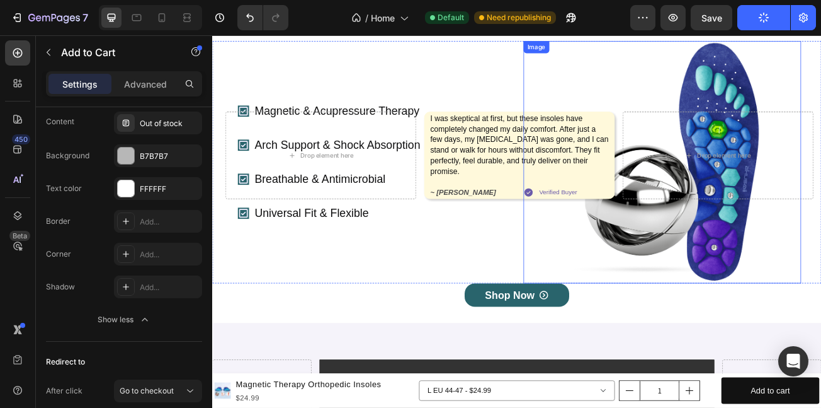
scroll to position [0, 0]
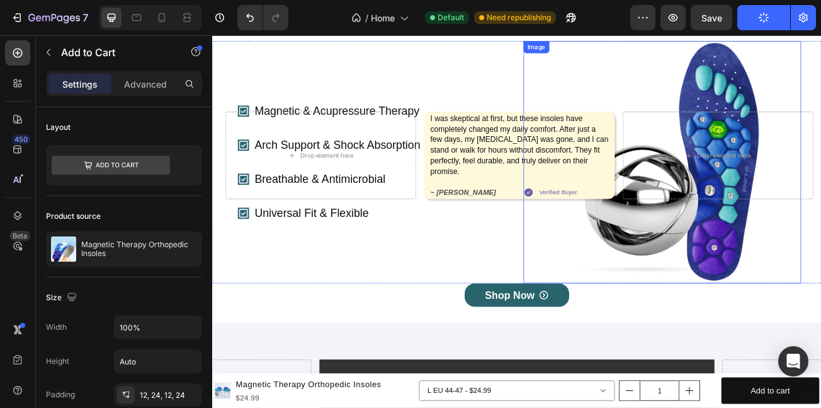
click at [605, 302] on div at bounding box center [770, 192] width 345 height 300
